Goal: Transaction & Acquisition: Purchase product/service

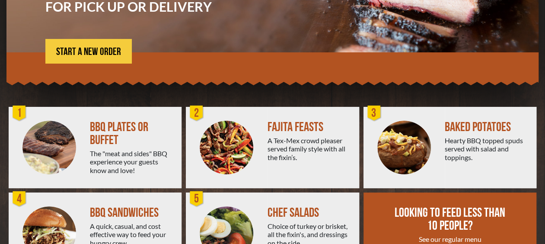
scroll to position [156, 0]
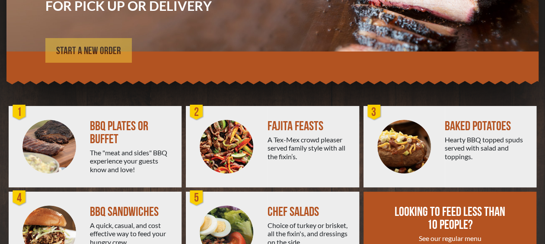
click at [100, 51] on span "START A NEW ORDER" at bounding box center [88, 51] width 65 height 10
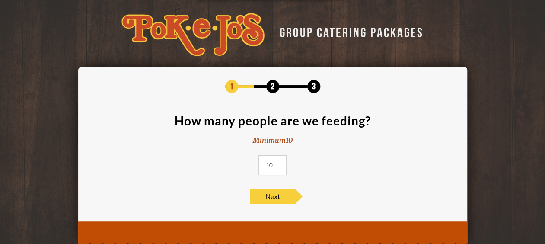
click at [277, 160] on input "10" at bounding box center [272, 165] width 28 height 20
type input "1"
type input "50"
click at [330, 177] on section "How many people are we feeding? Minimum 10 50" at bounding box center [272, 148] width 363 height 66
click at [285, 196] on span "Next" at bounding box center [272, 196] width 45 height 15
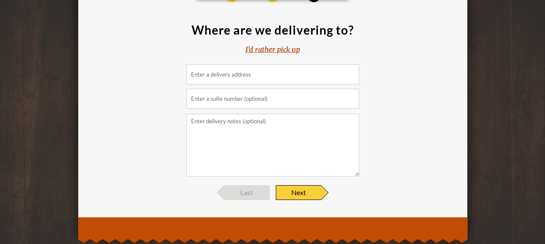
scroll to position [97, 0]
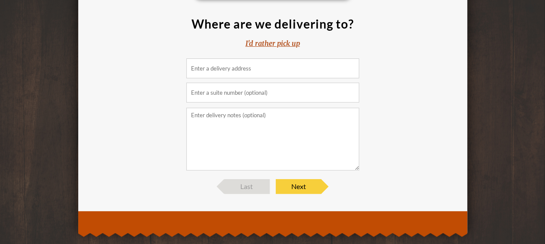
click at [214, 67] on input at bounding box center [272, 68] width 173 height 20
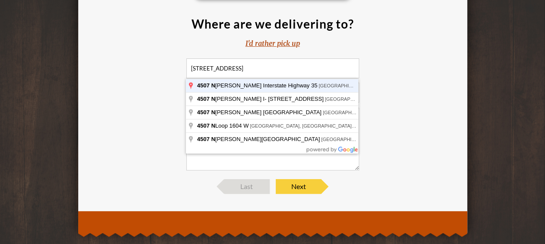
type input "[STREET_ADDRESS]"
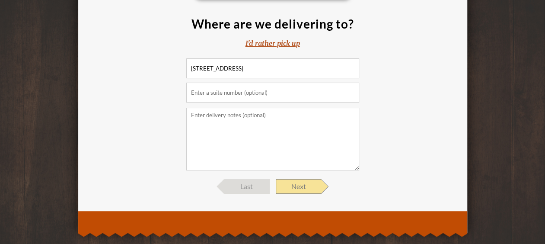
click at [302, 190] on span "Next" at bounding box center [298, 186] width 45 height 15
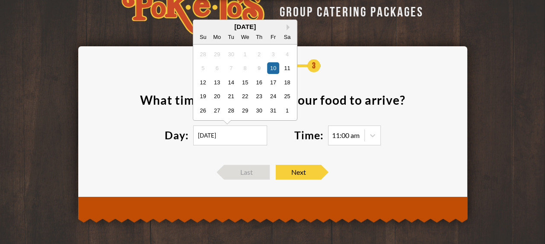
click at [253, 137] on input "[DATE]" at bounding box center [230, 135] width 74 height 20
click at [287, 26] on button "Next Month" at bounding box center [290, 27] width 6 height 6
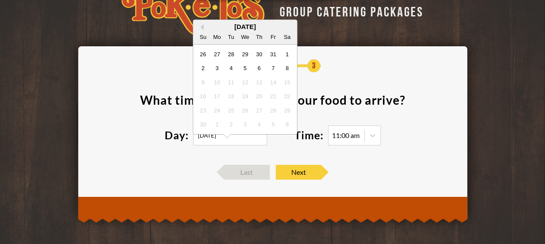
click at [287, 26] on div "[DATE]" at bounding box center [245, 26] width 104 height 6
click at [289, 68] on div "8" at bounding box center [287, 68] width 12 height 12
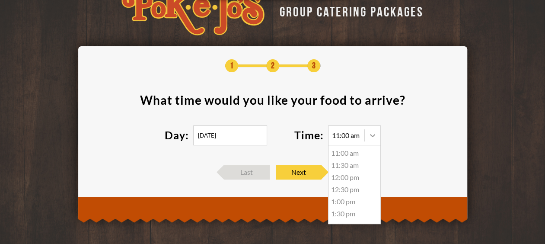
click at [371, 138] on icon at bounding box center [372, 135] width 9 height 9
click at [228, 139] on input "[DATE]" at bounding box center [230, 135] width 74 height 20
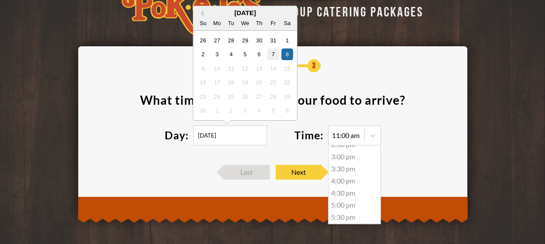
click at [271, 57] on div "7" at bounding box center [273, 54] width 12 height 12
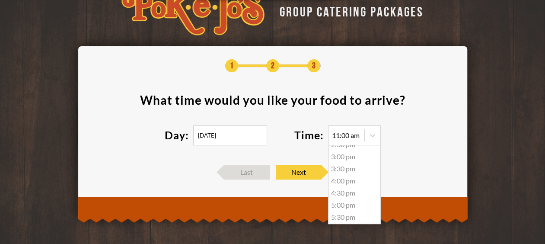
click at [345, 137] on div "11:00 am" at bounding box center [346, 135] width 28 height 7
click at [406, 134] on section "What time would you like your food to arrive ? Day: [DATE] Time: 11:00 am 11:00…" at bounding box center [272, 125] width 363 height 62
click at [212, 138] on input "[DATE]" at bounding box center [230, 135] width 74 height 20
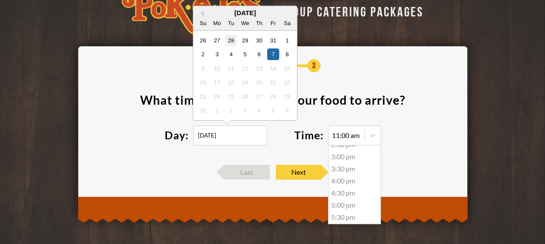
click at [232, 38] on div "28" at bounding box center [231, 40] width 12 height 12
type input "[DATE]"
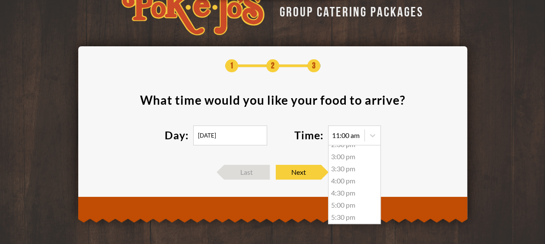
click at [281, 137] on div "Day: [DATE]" at bounding box center [230, 135] width 130 height 20
click at [348, 134] on div "11:00 am" at bounding box center [346, 135] width 28 height 7
click at [306, 170] on span "Next" at bounding box center [298, 172] width 45 height 15
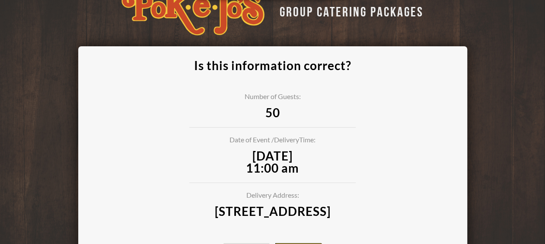
scroll to position [111, 0]
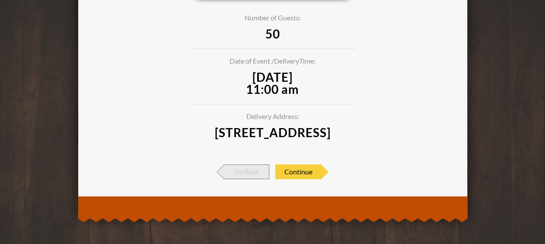
click at [248, 171] on span "Go Back" at bounding box center [246, 171] width 45 height 15
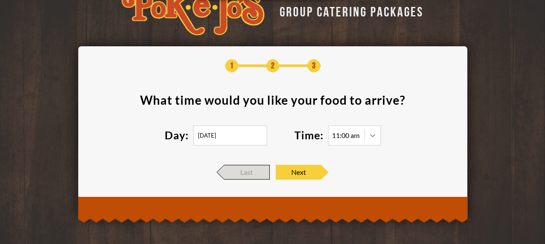
click at [367, 134] on div "11:00 am" at bounding box center [354, 135] width 53 height 20
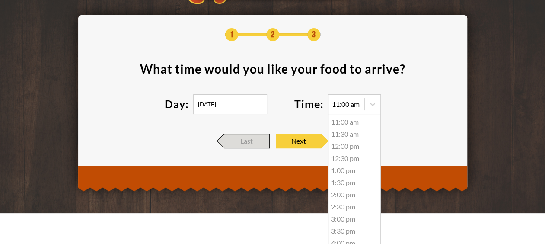
click at [345, 169] on div "1:00 pm" at bounding box center [354, 170] width 52 height 12
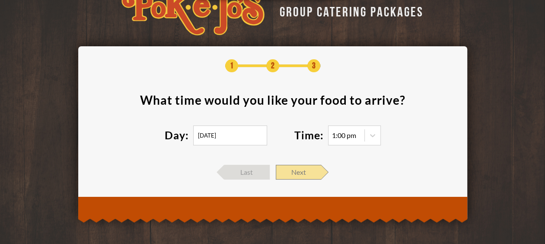
click at [294, 174] on span "Next" at bounding box center [298, 172] width 45 height 15
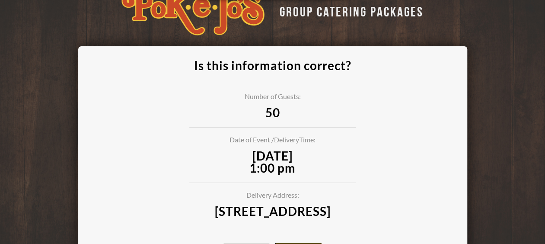
scroll to position [111, 0]
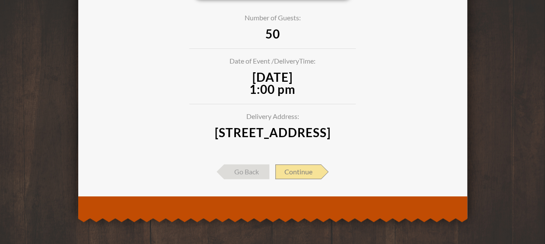
click at [309, 177] on span "Continue" at bounding box center [298, 171] width 46 height 15
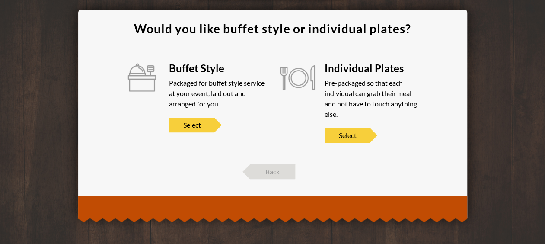
scroll to position [57, 0]
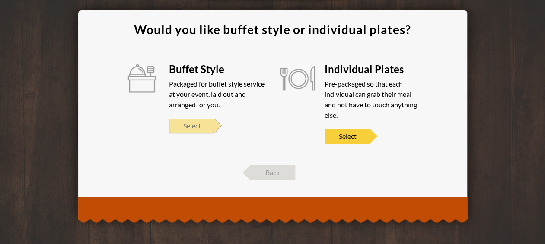
click at [209, 126] on span "Select" at bounding box center [191, 125] width 45 height 15
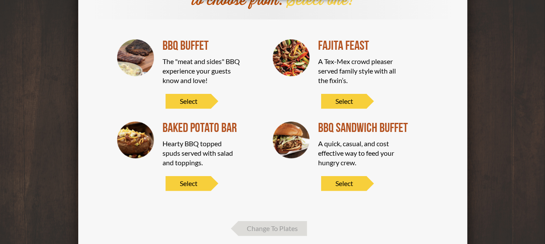
scroll to position [102, 0]
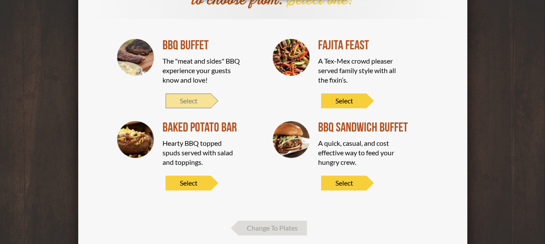
click at [194, 98] on span "Select" at bounding box center [188, 100] width 45 height 15
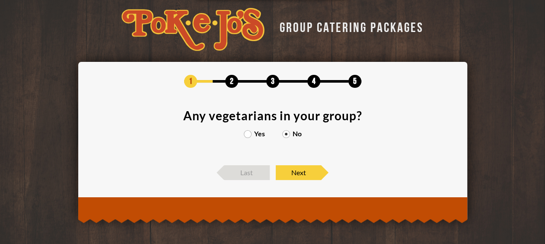
click at [246, 135] on label "Yes" at bounding box center [254, 133] width 21 height 7
click at [0, 0] on input "Yes" at bounding box center [0, 0] width 0 height 0
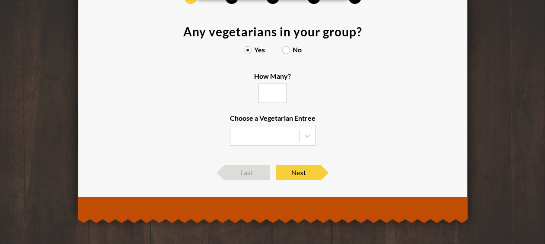
click at [268, 96] on input "How Many?" at bounding box center [272, 93] width 28 height 20
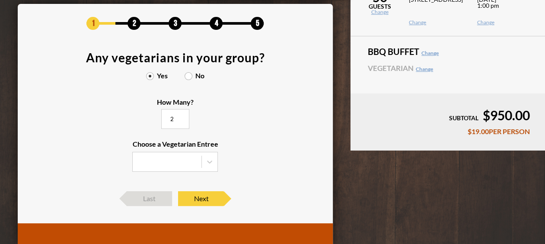
scroll to position [66, 0]
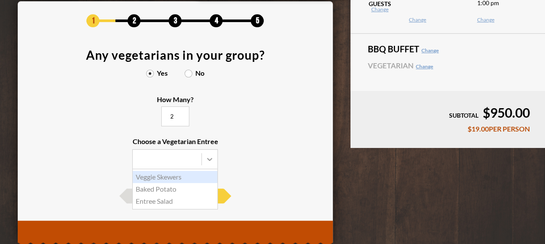
click at [210, 162] on icon at bounding box center [209, 159] width 9 height 9
click at [0, 0] on input "Choose a Vegetarian Entree Veggie Skewers Baked Potato Entree Salad" at bounding box center [0, 0] width 0 height 0
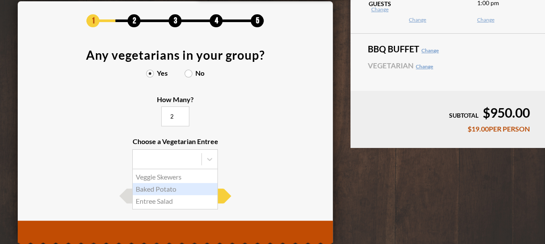
click at [184, 191] on div "Baked Potato" at bounding box center [175, 189] width 85 height 12
click at [0, 0] on input "Choose a Vegetarian Entree Veggie Skewers Baked Potato Entree Salad" at bounding box center [0, 0] width 0 height 0
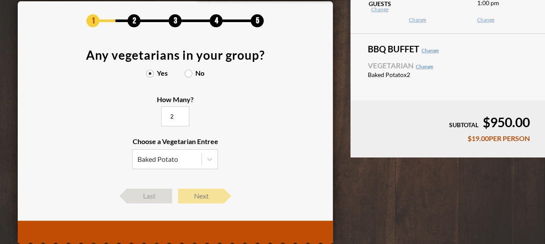
type input "2"
click at [210, 198] on span "Next" at bounding box center [200, 195] width 45 height 15
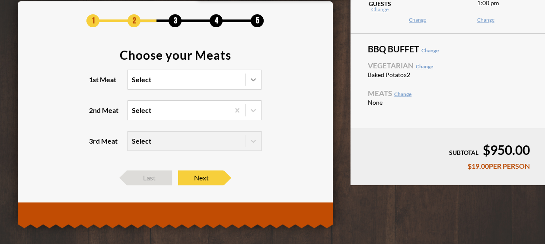
click at [252, 84] on div at bounding box center [254, 80] width 16 height 16
click at [94, 83] on input "1st Meat Select" at bounding box center [94, 83] width 0 height 0
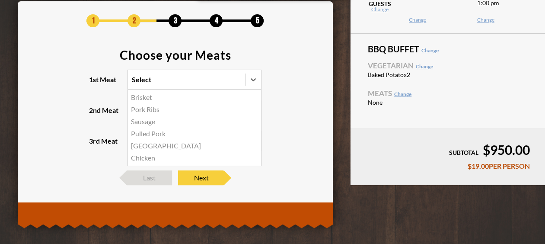
click at [155, 158] on div "Chicken" at bounding box center [194, 158] width 133 height 12
click at [94, 83] on input "1st Meat option Chicken focused, 6 of 6. 6 results available. Use Up and Down t…" at bounding box center [94, 83] width 0 height 0
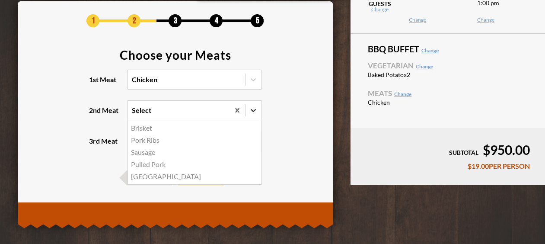
click at [255, 111] on icon at bounding box center [253, 110] width 9 height 9
click at [94, 114] on input "2nd Meat option Brisket focused, 1 of 5. 5 results available. Use Up and Down t…" at bounding box center [94, 114] width 0 height 0
click at [152, 142] on div "Pork Ribs" at bounding box center [194, 140] width 133 height 12
click at [94, 114] on input "2nd Meat option Pork Ribs focused, 2 of 5. 5 results available. Use Up and Down…" at bounding box center [94, 114] width 0 height 0
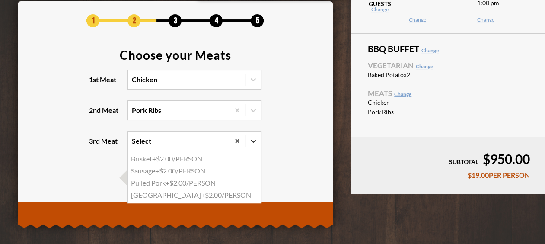
click at [252, 144] on icon at bounding box center [253, 141] width 9 height 9
click at [94, 145] on input "3rd Meat option Brisket focused, 1 of 4. 4 results available. Use Up and Down t…" at bounding box center [94, 145] width 0 height 0
click at [253, 80] on icon at bounding box center [253, 79] width 5 height 3
click at [94, 83] on input "1st Meat Chicken" at bounding box center [94, 83] width 0 height 0
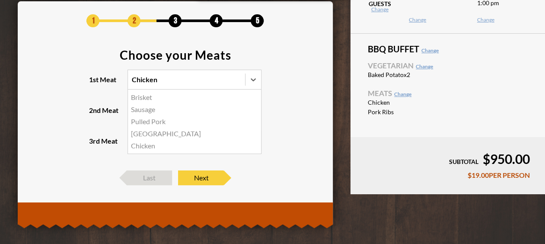
click at [151, 98] on div "Brisket" at bounding box center [194, 97] width 133 height 12
click at [94, 83] on input "1st Meat option Chicken, selected. option Brisket focused, 1 of 5. 5 results av…" at bounding box center [94, 83] width 0 height 0
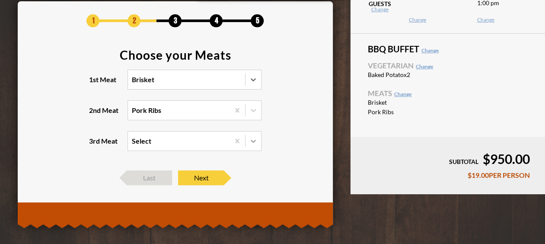
click at [255, 143] on icon at bounding box center [253, 141] width 9 height 9
click at [94, 145] on input "3rd Meat Select" at bounding box center [94, 145] width 0 height 0
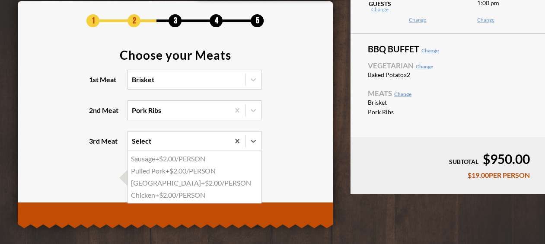
click at [178, 195] on div "Chicken +$2.00/PERSON" at bounding box center [194, 195] width 133 height 12
click at [94, 145] on input "3rd Meat option Chicken focused, 4 of 4. 4 results available. Use Up and Down t…" at bounding box center [94, 145] width 0 height 0
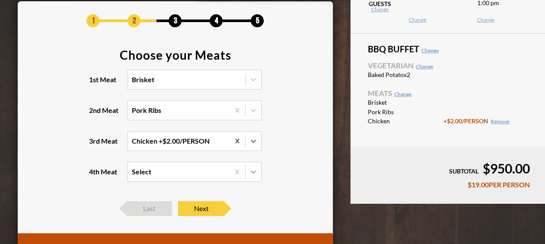
click at [255, 172] on icon at bounding box center [253, 171] width 5 height 3
click at [94, 175] on input "4th Meat Select" at bounding box center [94, 175] width 0 height 0
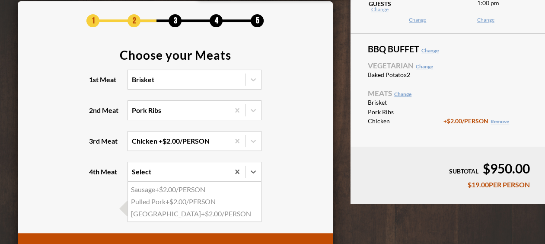
click at [266, 185] on section "Choose your Meats 1st Meat Brisket 2nd Meat Pork Ribs 3rd Meat Chicken +$2.00/P…" at bounding box center [176, 120] width 290 height 143
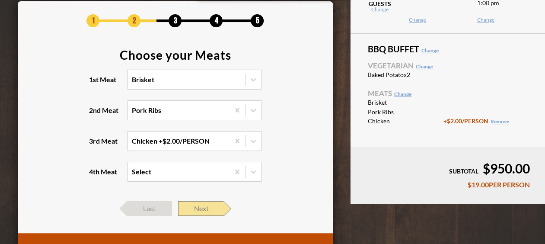
click at [214, 207] on span "Next" at bounding box center [200, 208] width 45 height 15
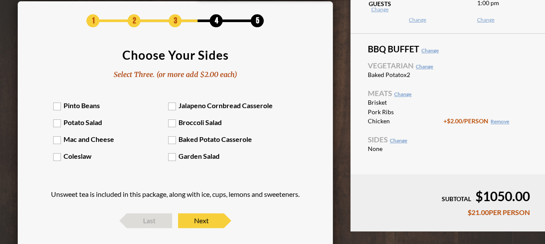
click at [57, 121] on label "Potato Salad" at bounding box center [110, 122] width 115 height 8
click at [0, 0] on input "Potato Salad" at bounding box center [0, 0] width 0 height 0
click at [57, 139] on label "Mac and Cheese" at bounding box center [110, 139] width 115 height 8
click at [0, 0] on input "Mac and Cheese" at bounding box center [0, 0] width 0 height 0
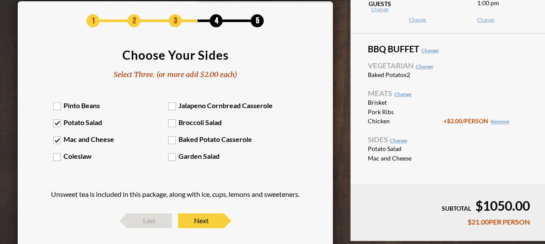
click at [58, 158] on label "Coleslaw" at bounding box center [110, 156] width 115 height 8
click at [0, 0] on input "Coleslaw" at bounding box center [0, 0] width 0 height 0
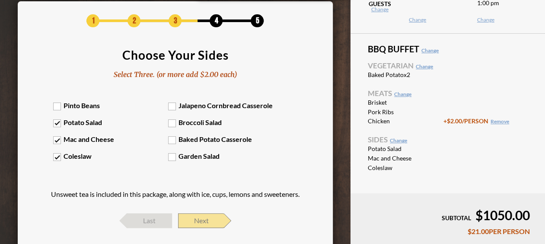
click at [190, 223] on span "Next" at bounding box center [200, 220] width 45 height 15
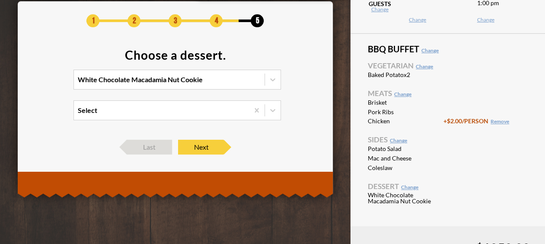
click at [148, 86] on div "White Chocolate Macadamia Nut Cookie" at bounding box center [169, 79] width 191 height 19
click at [40, 83] on input "White Chocolate Macadamia Nut Cookie" at bounding box center [40, 83] width 0 height 0
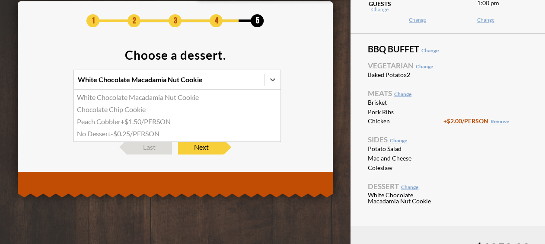
click at [142, 109] on div "Chocolate Chip Cookie" at bounding box center [177, 109] width 207 height 12
click at [40, 83] on input "option Chocolate Chip Cookie focused, 2 of 4. 4 results available. Use Up and D…" at bounding box center [40, 83] width 0 height 0
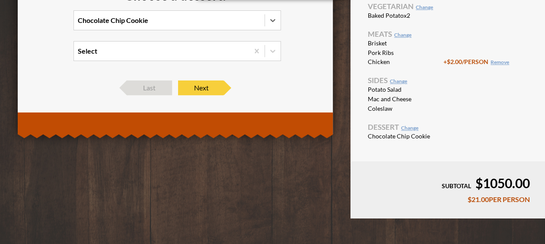
scroll to position [0, 0]
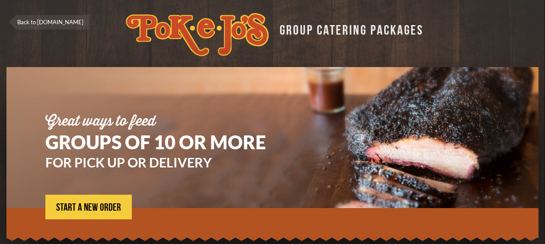
scroll to position [158, 0]
